Goal: Navigation & Orientation: Find specific page/section

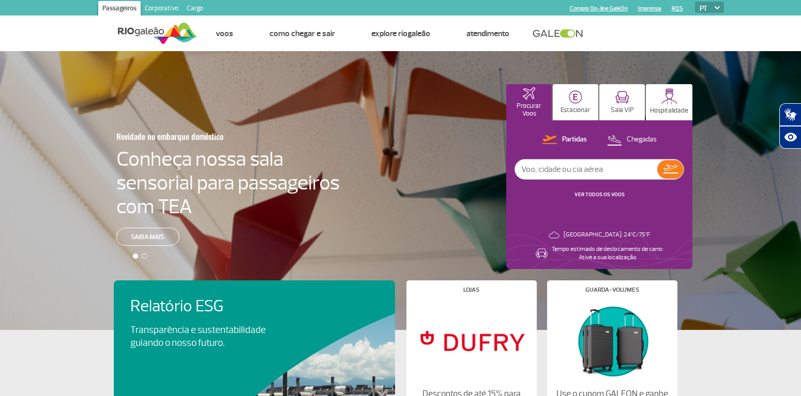
click at [303, 103] on div "Novidade no embarque doméstico Conheça nossa sala sensorial para passageiros co…" at bounding box center [400, 190] width 801 height 279
click at [165, 6] on link "Corporativo" at bounding box center [162, 9] width 42 height 17
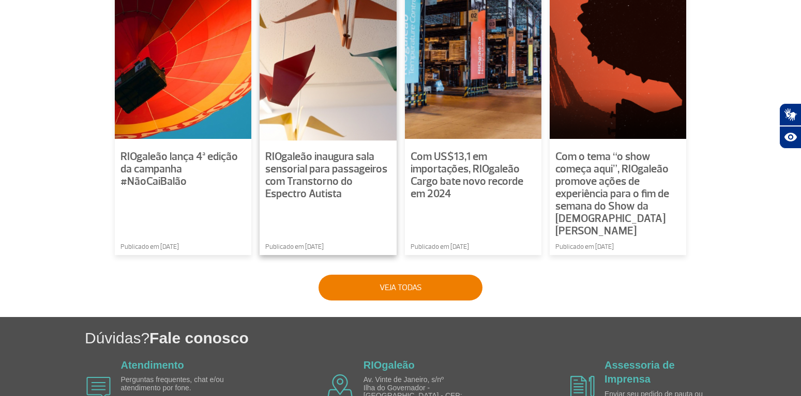
scroll to position [805, 0]
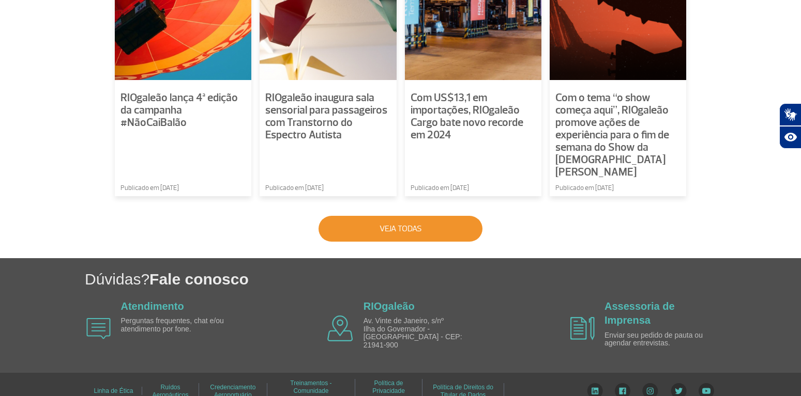
click at [418, 218] on button "Veja todas" at bounding box center [400, 229] width 164 height 26
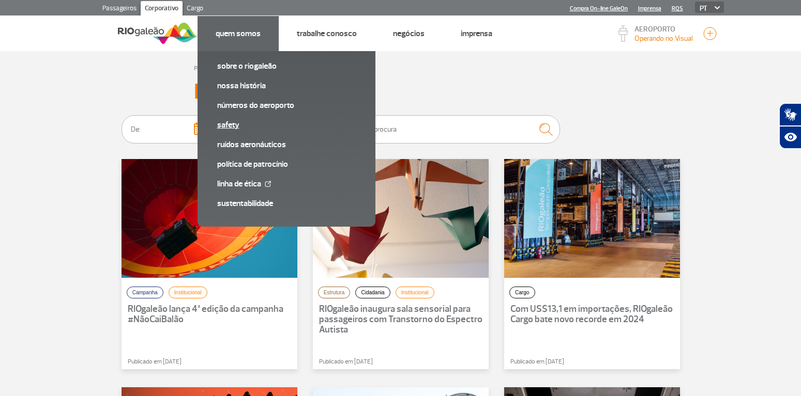
click at [229, 126] on link "SAFETY" at bounding box center [286, 124] width 139 height 11
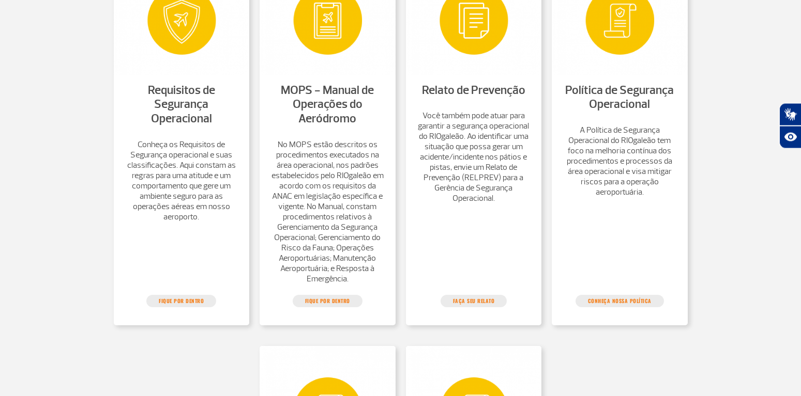
scroll to position [475, 0]
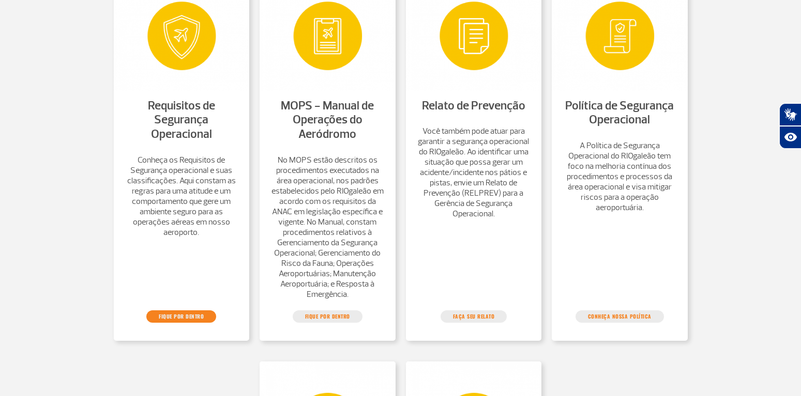
click at [177, 323] on link "FIQUE POR DENTRO" at bounding box center [181, 317] width 70 height 12
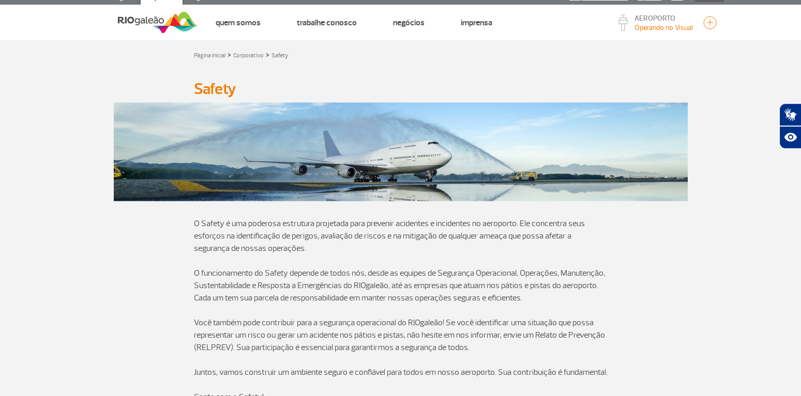
scroll to position [0, 0]
